Goal: Transaction & Acquisition: Purchase product/service

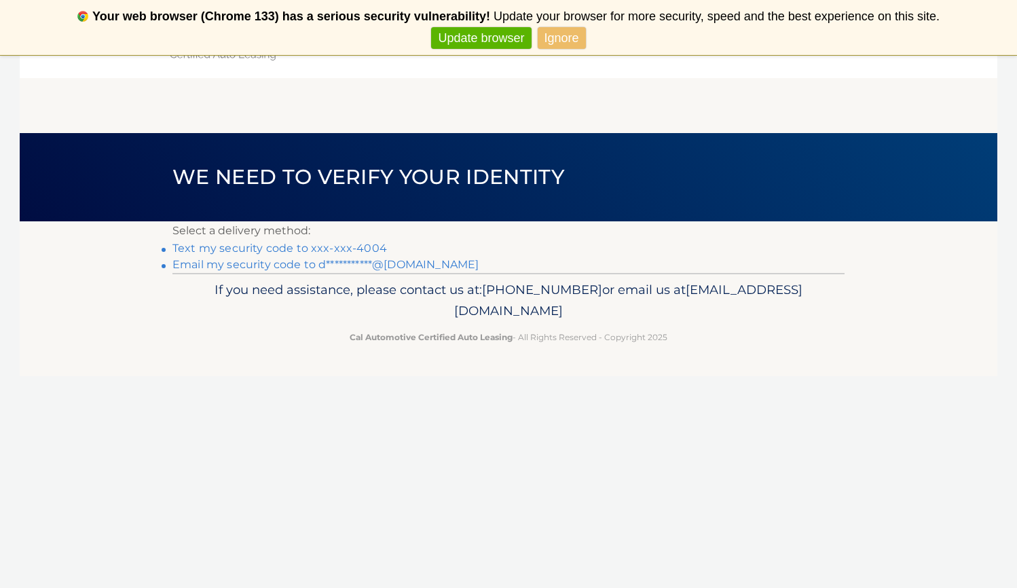
click at [248, 251] on link "Text my security code to xxx-xxx-4004" at bounding box center [279, 248] width 214 height 13
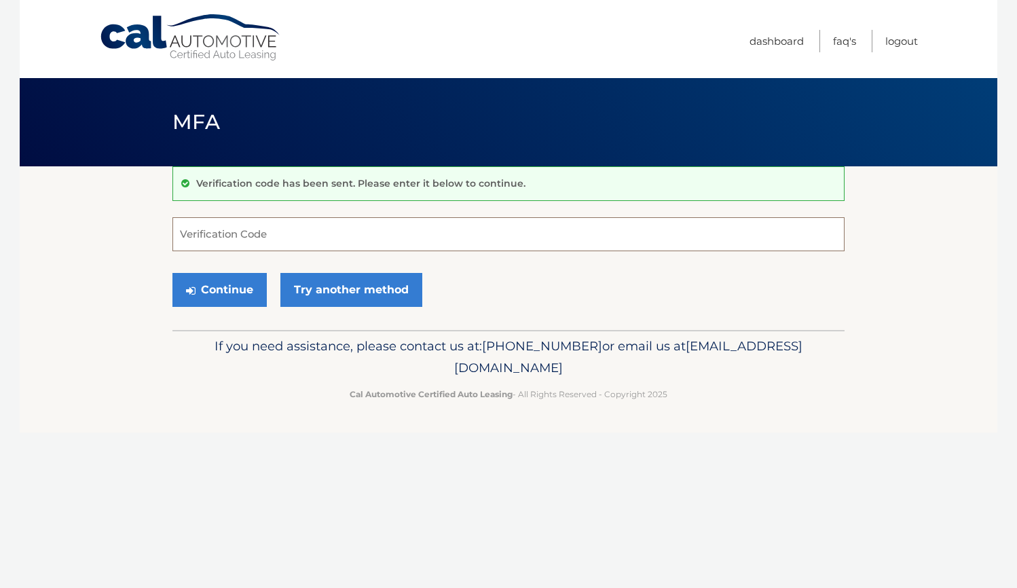
click at [203, 234] on input "Verification Code" at bounding box center [508, 234] width 672 height 34
click at [197, 238] on input "76802" at bounding box center [508, 234] width 672 height 34
type input "768602"
click at [213, 283] on button "Continue" at bounding box center [219, 290] width 94 height 34
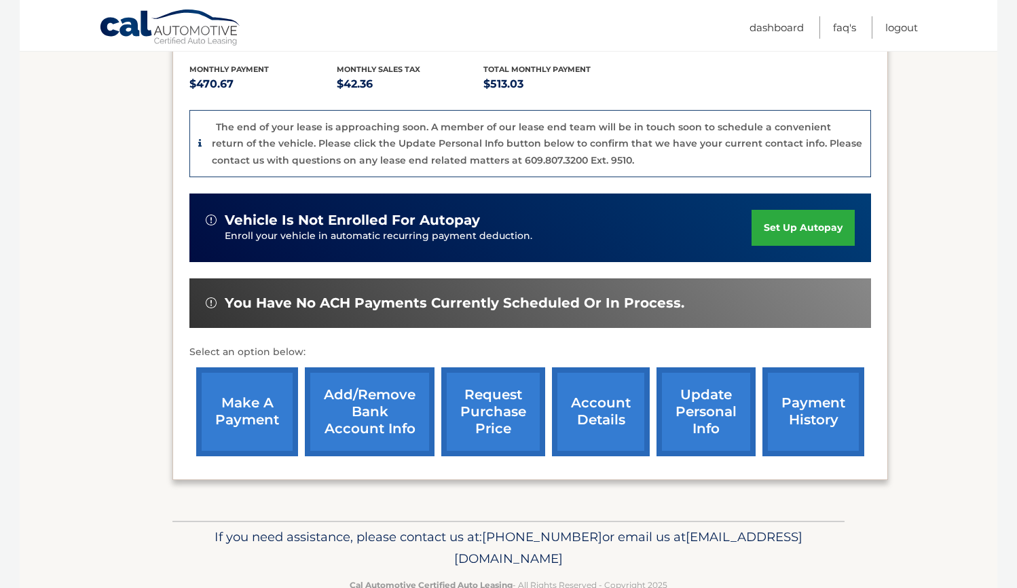
scroll to position [318, 0]
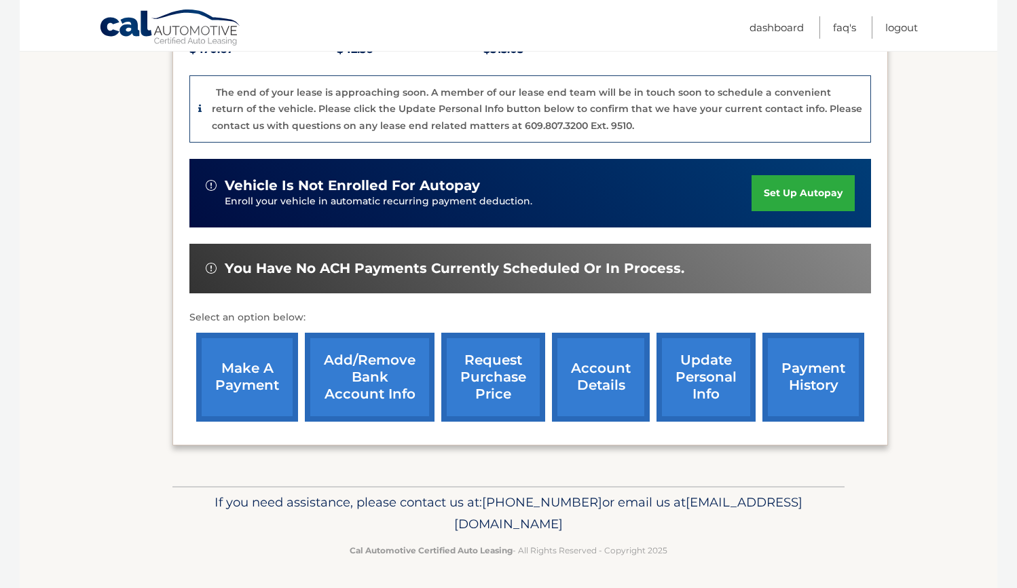
click at [232, 374] on link "make a payment" at bounding box center [247, 377] width 102 height 89
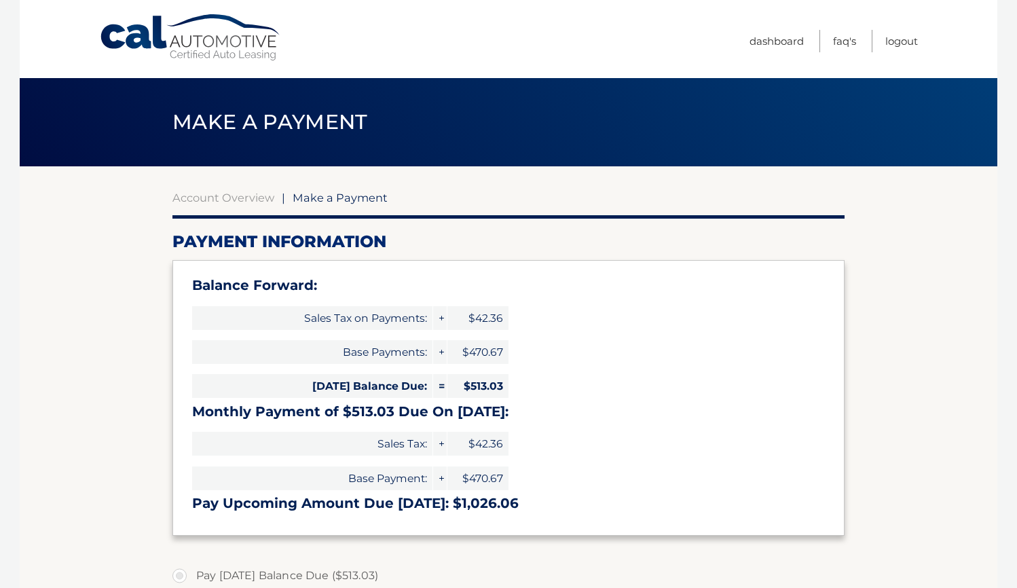
select select "NWZhMTQyOGEtYTk0Yy00MDhlLWIwMjMtOTc3OTRiNzBmMWM0"
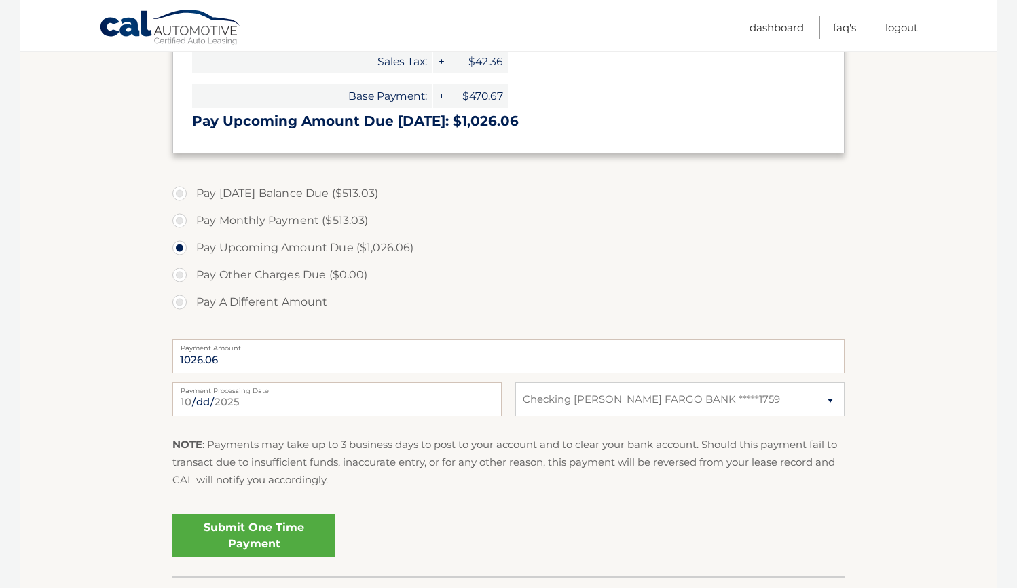
scroll to position [384, 0]
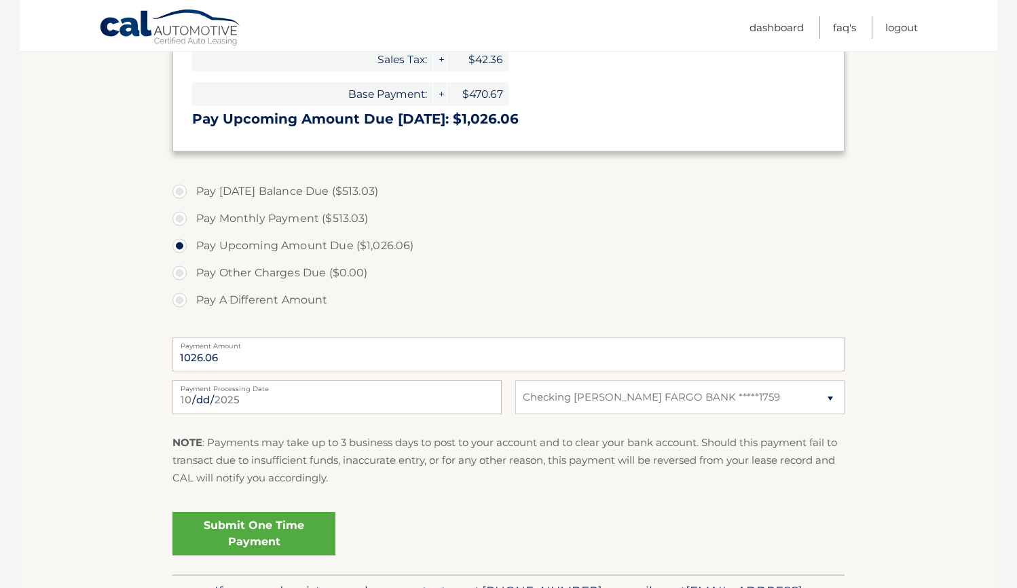
click at [185, 190] on label "Pay [DATE] Balance Due ($513.03)" at bounding box center [508, 191] width 672 height 27
click at [185, 190] on input "Pay [DATE] Balance Due ($513.03)" at bounding box center [185, 189] width 14 height 22
radio input "true"
type input "513.03"
click at [233, 534] on link "Submit One Time Payment" at bounding box center [253, 533] width 163 height 43
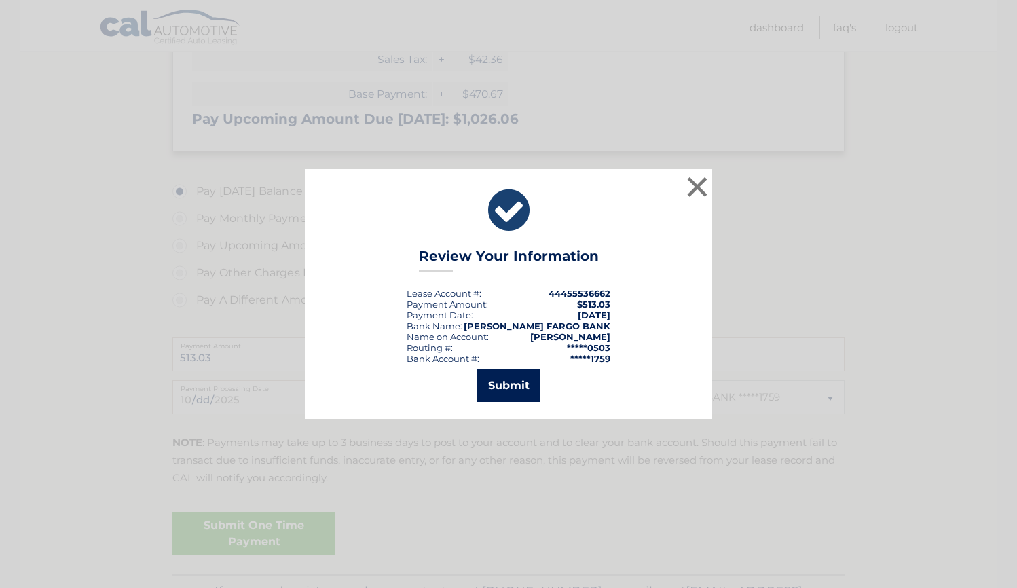
click at [512, 382] on button "Submit" at bounding box center [508, 385] width 63 height 33
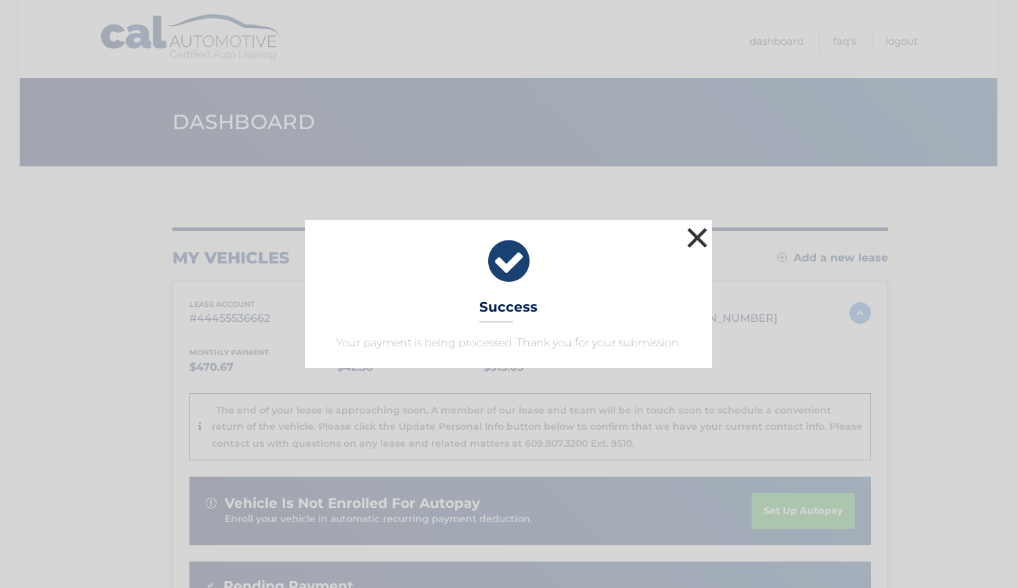
click at [699, 230] on button "×" at bounding box center [696, 237] width 27 height 27
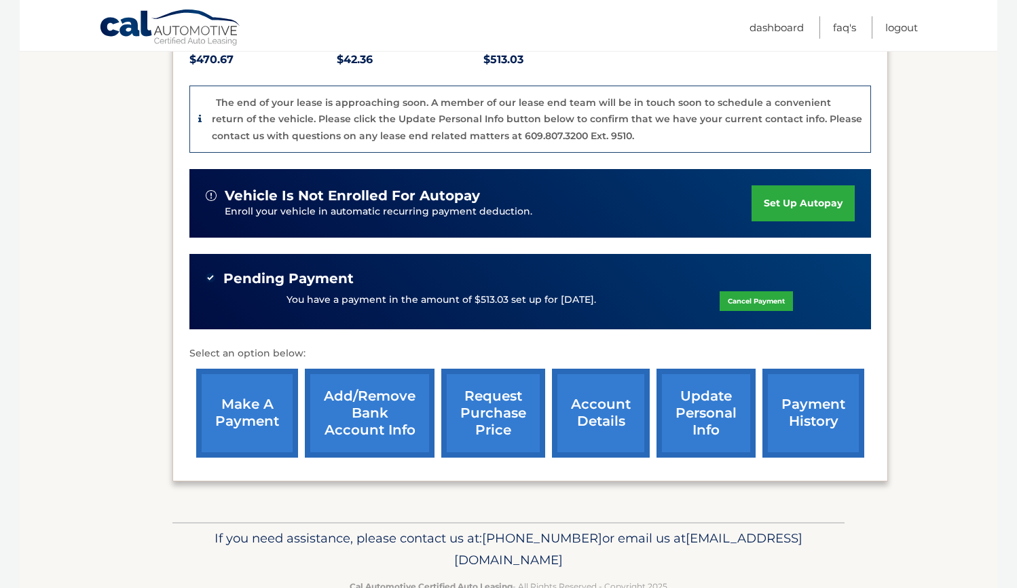
scroll to position [343, 0]
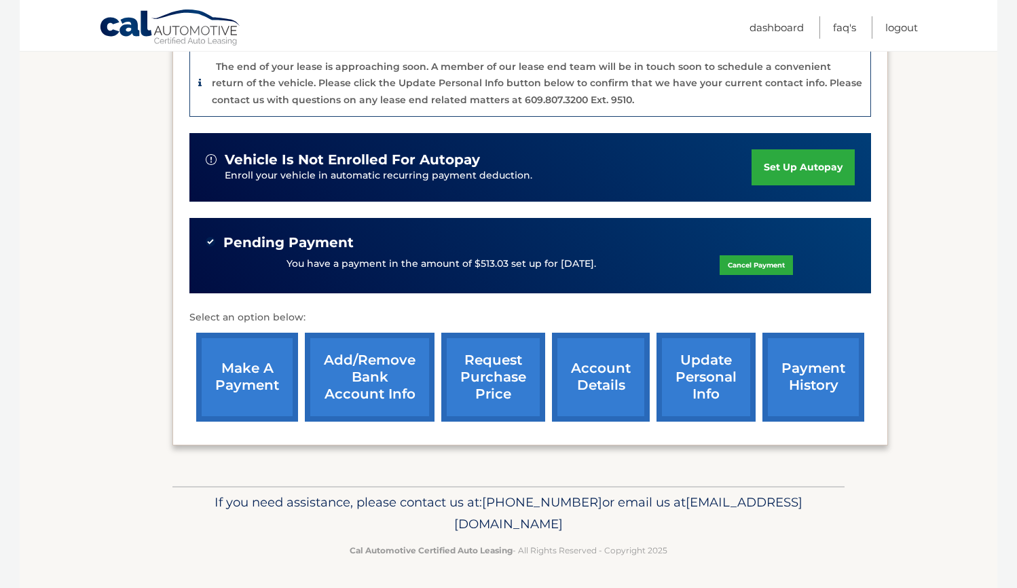
click at [585, 376] on link "account details" at bounding box center [601, 377] width 98 height 89
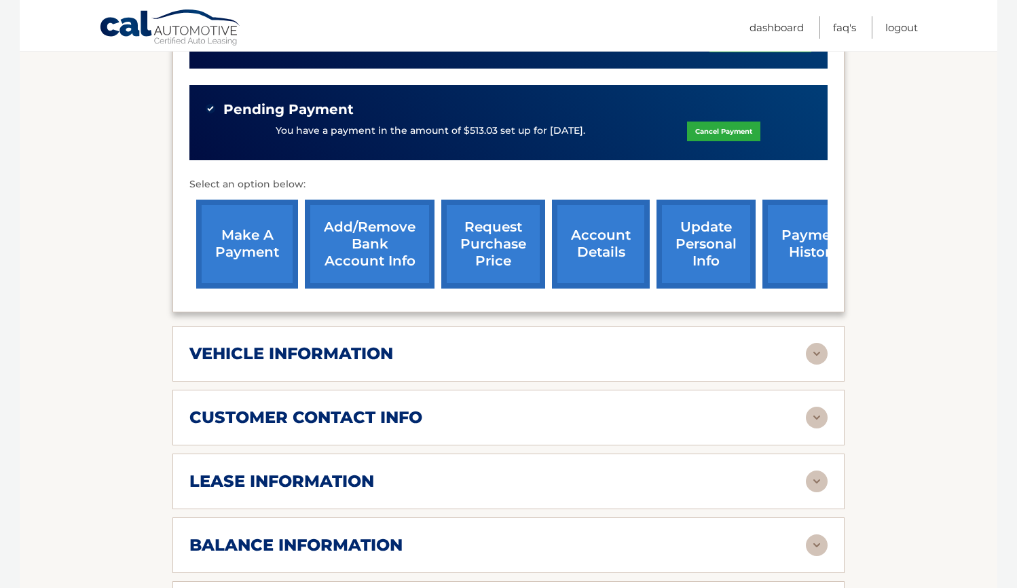
scroll to position [419, 0]
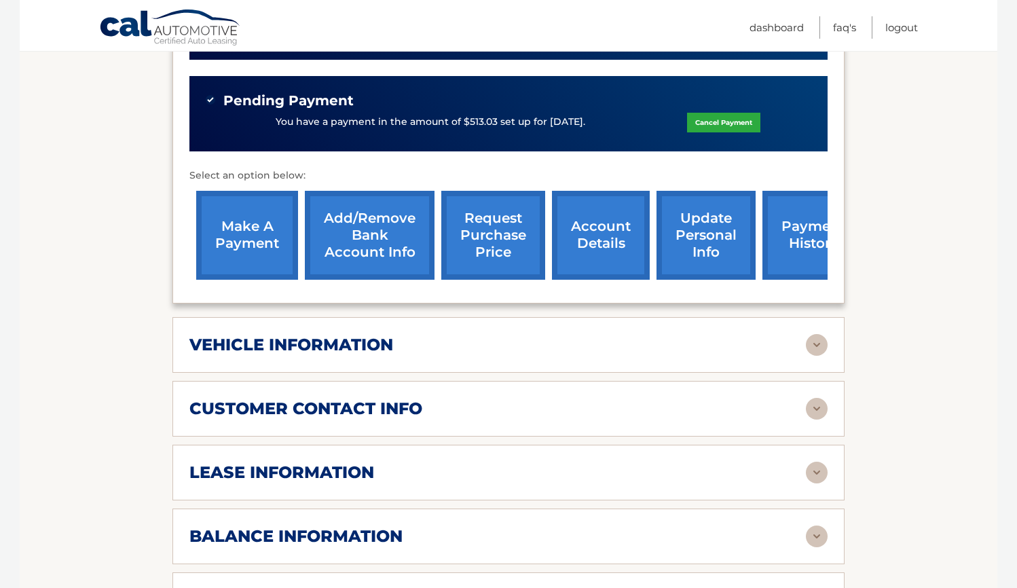
click at [362, 343] on h2 "vehicle information" at bounding box center [291, 345] width 204 height 20
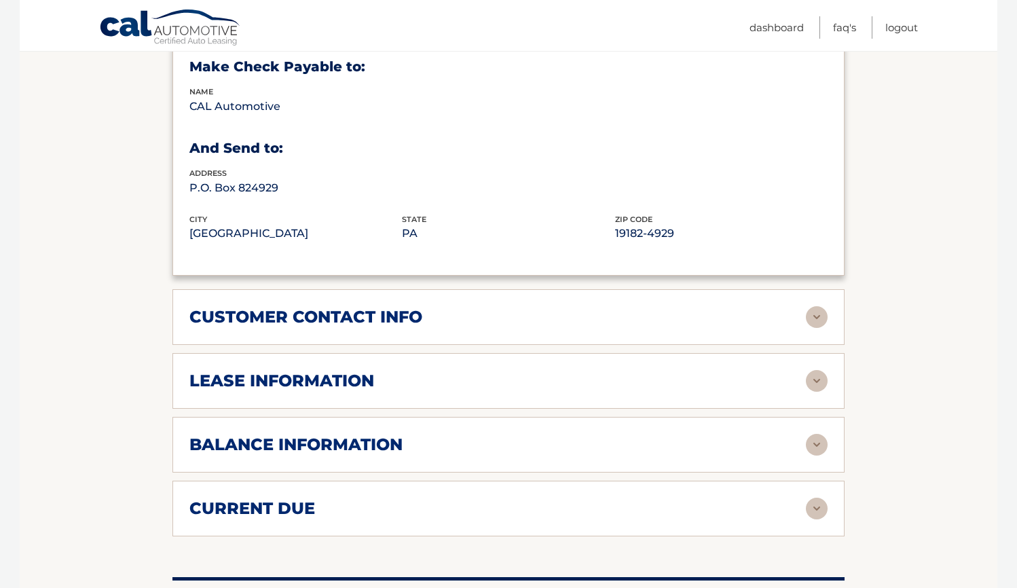
scroll to position [836, 0]
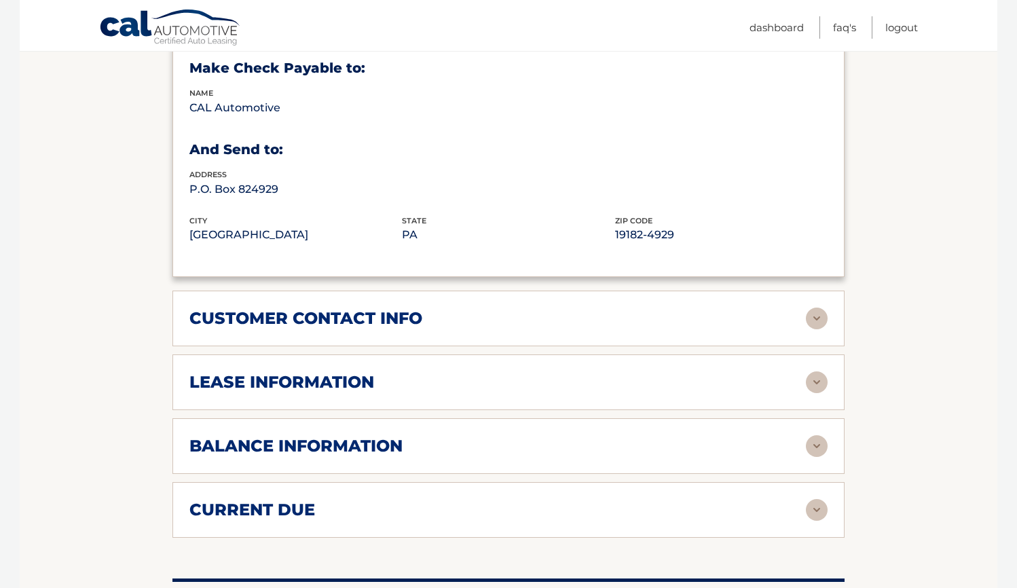
click at [326, 372] on h2 "lease information" at bounding box center [281, 382] width 185 height 20
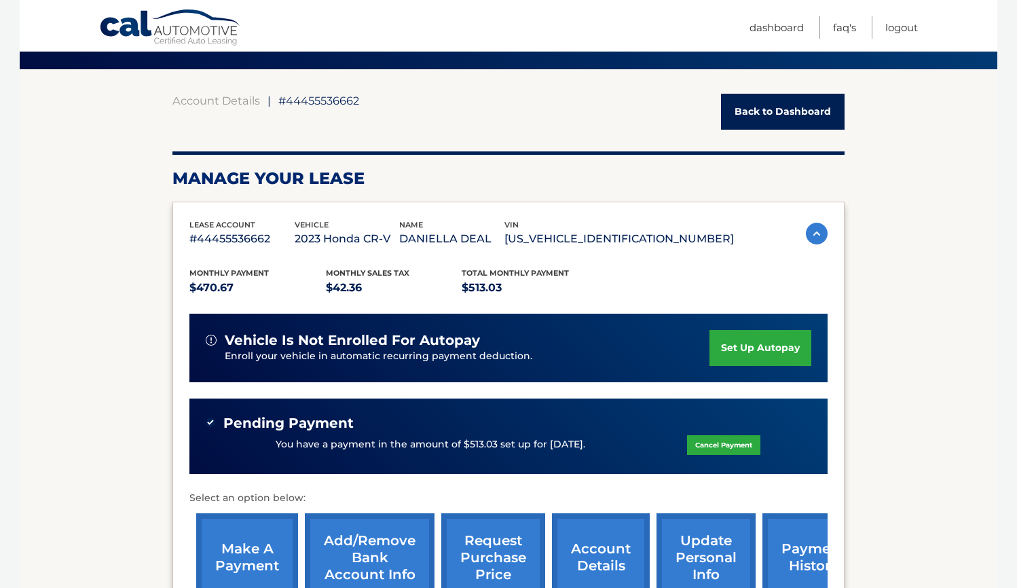
scroll to position [96, 0]
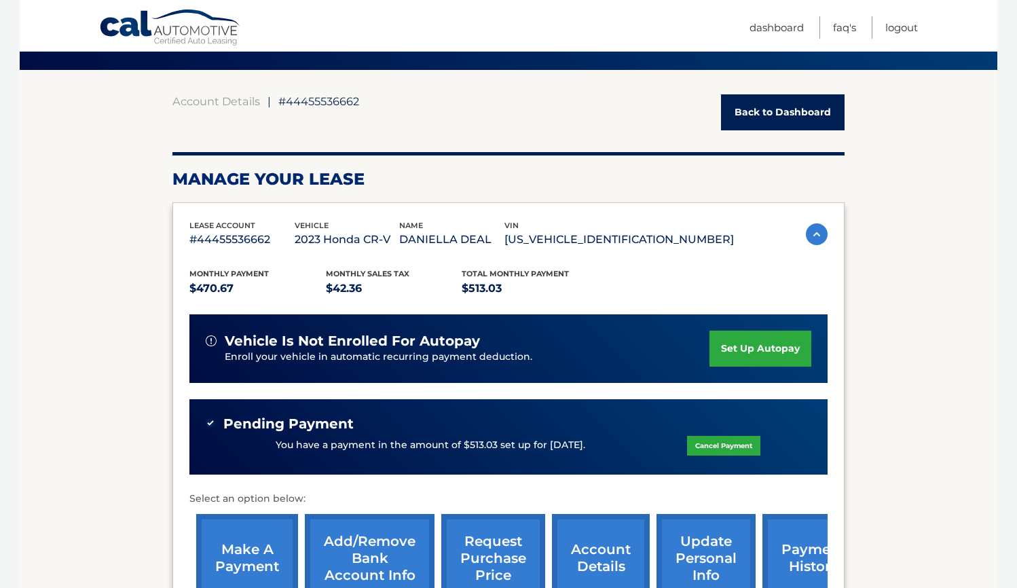
click at [798, 109] on link "Back to Dashboard" at bounding box center [783, 112] width 124 height 36
